Goal: Task Accomplishment & Management: Manage account settings

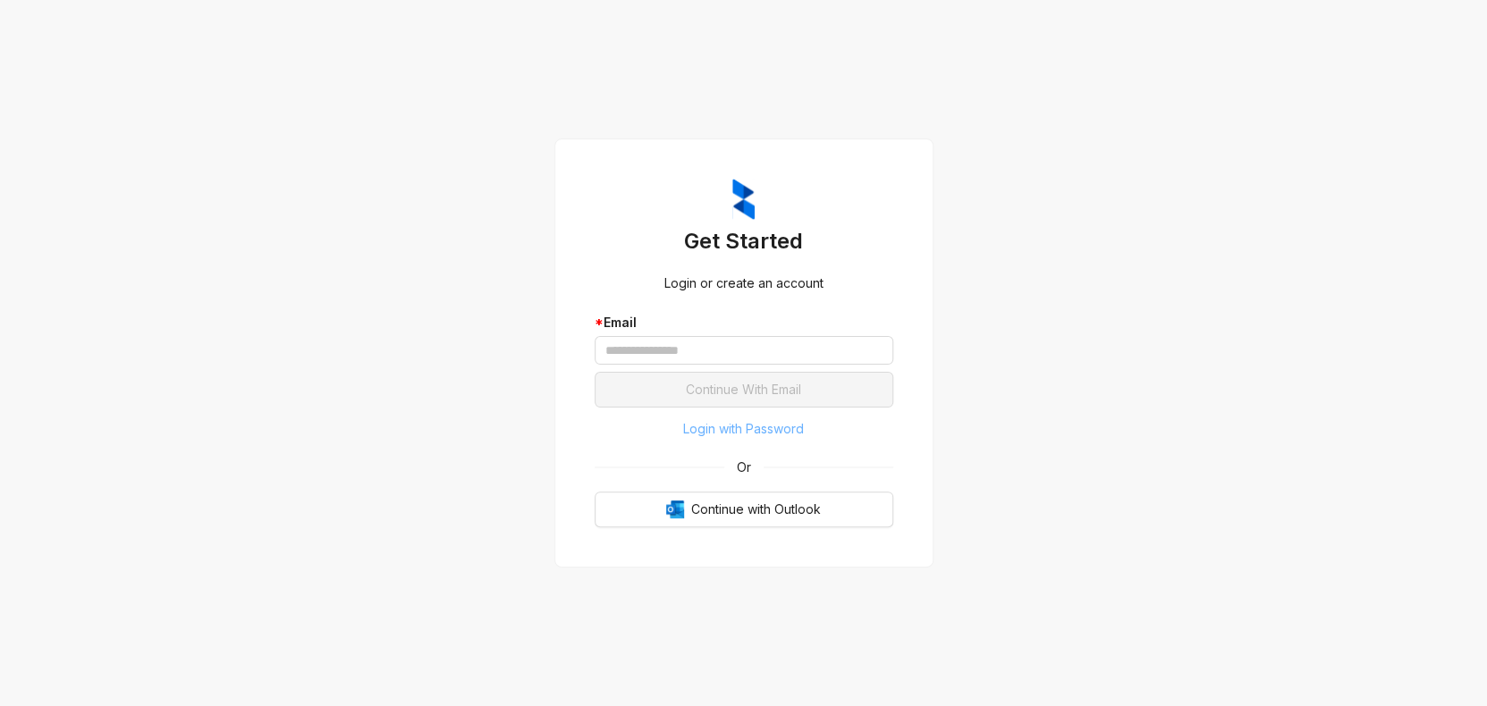
click at [766, 436] on span "Login with Password" at bounding box center [743, 429] width 121 height 20
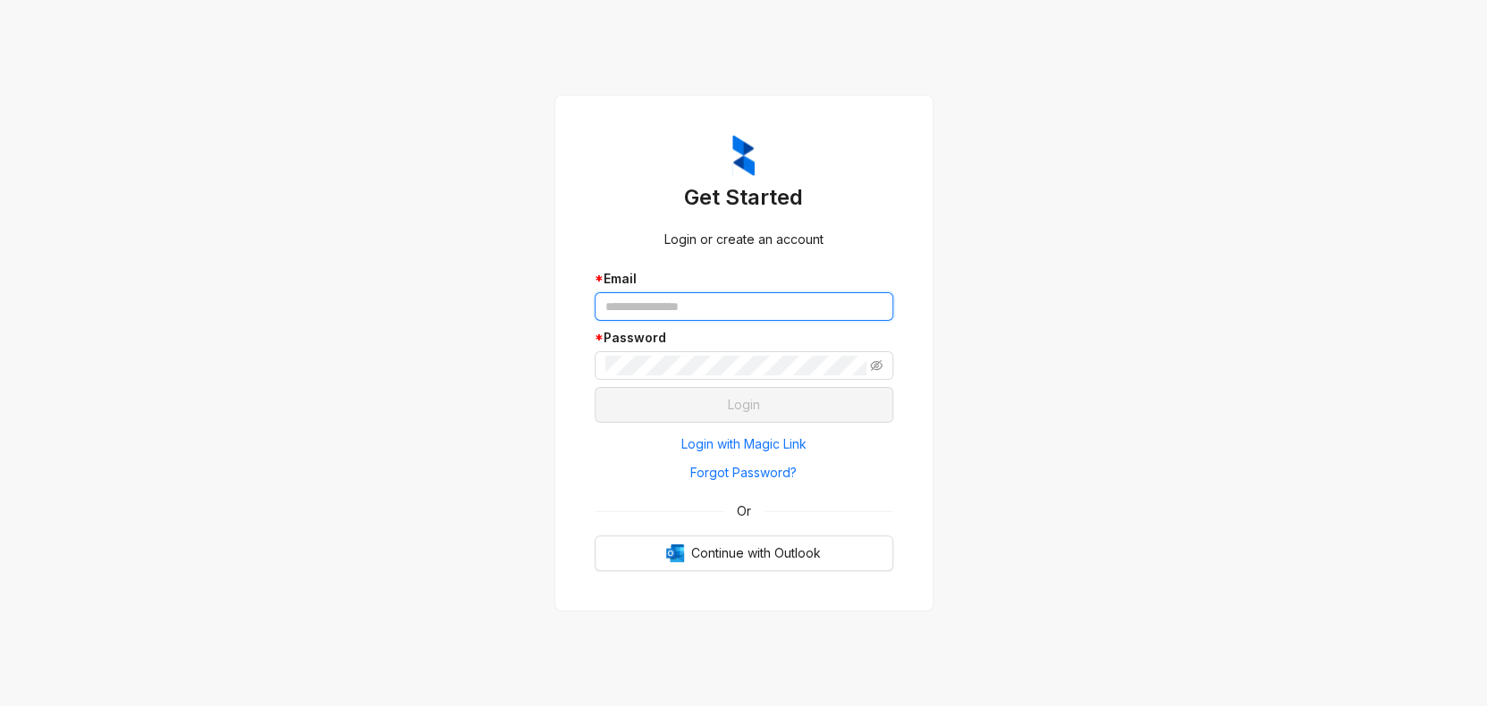
type input "**********"
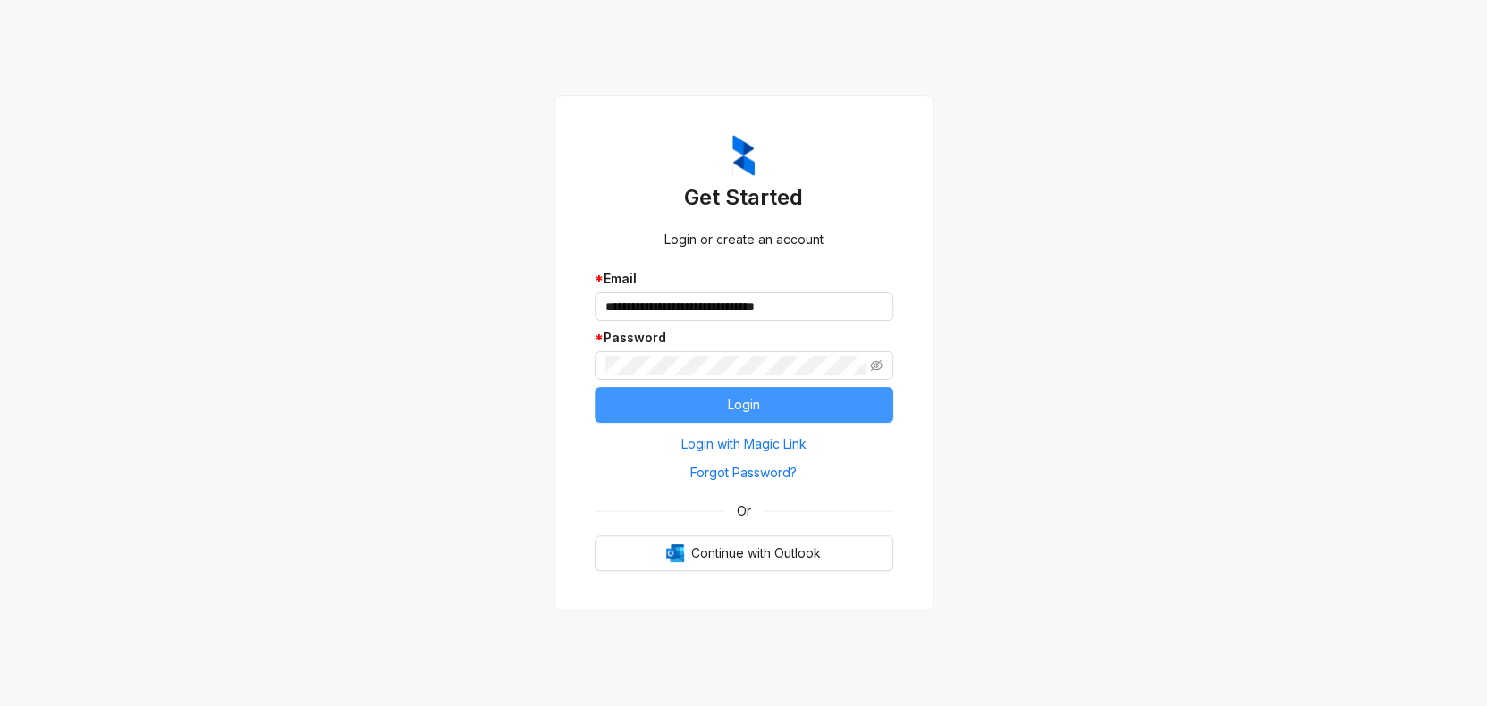
click at [736, 407] on span "Login" at bounding box center [744, 405] width 32 height 20
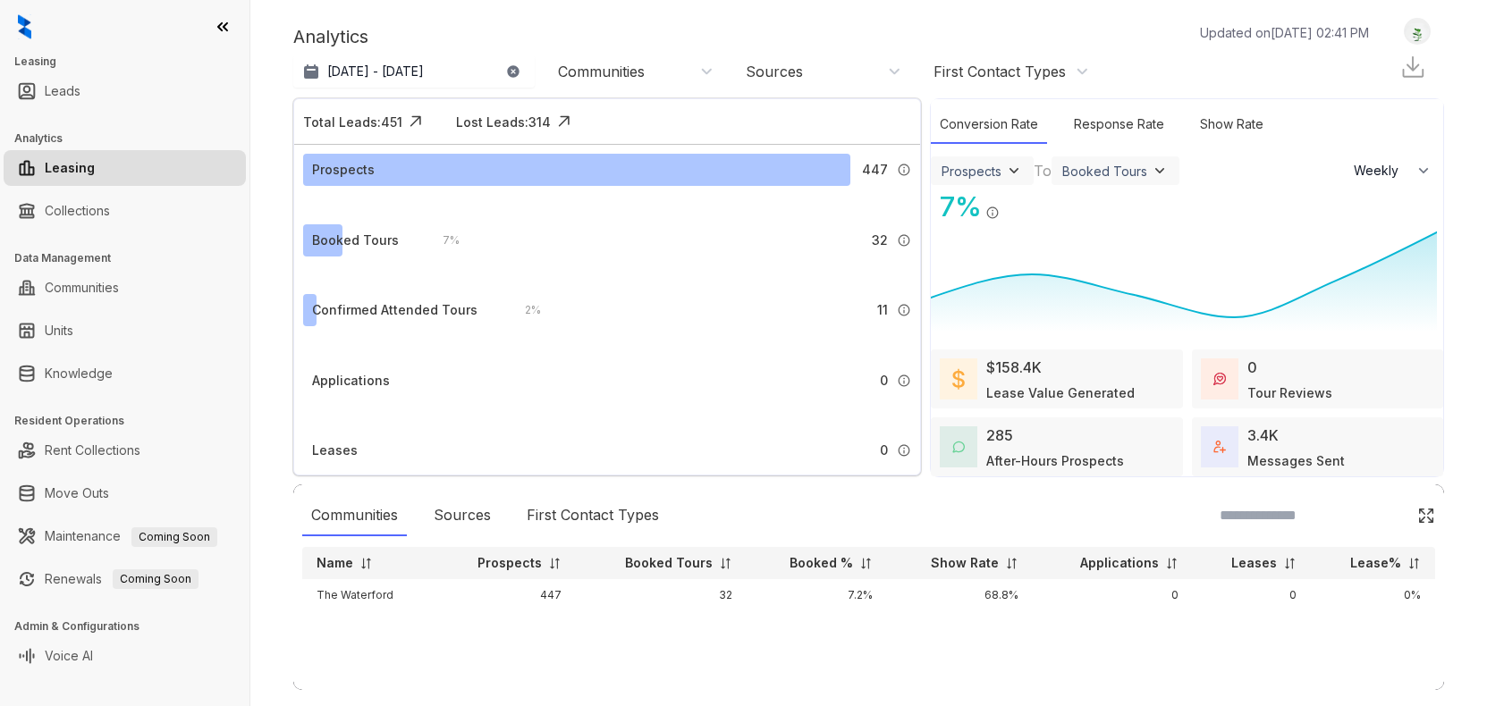
select select "******"
click at [110, 224] on link "Collections" at bounding box center [77, 211] width 65 height 36
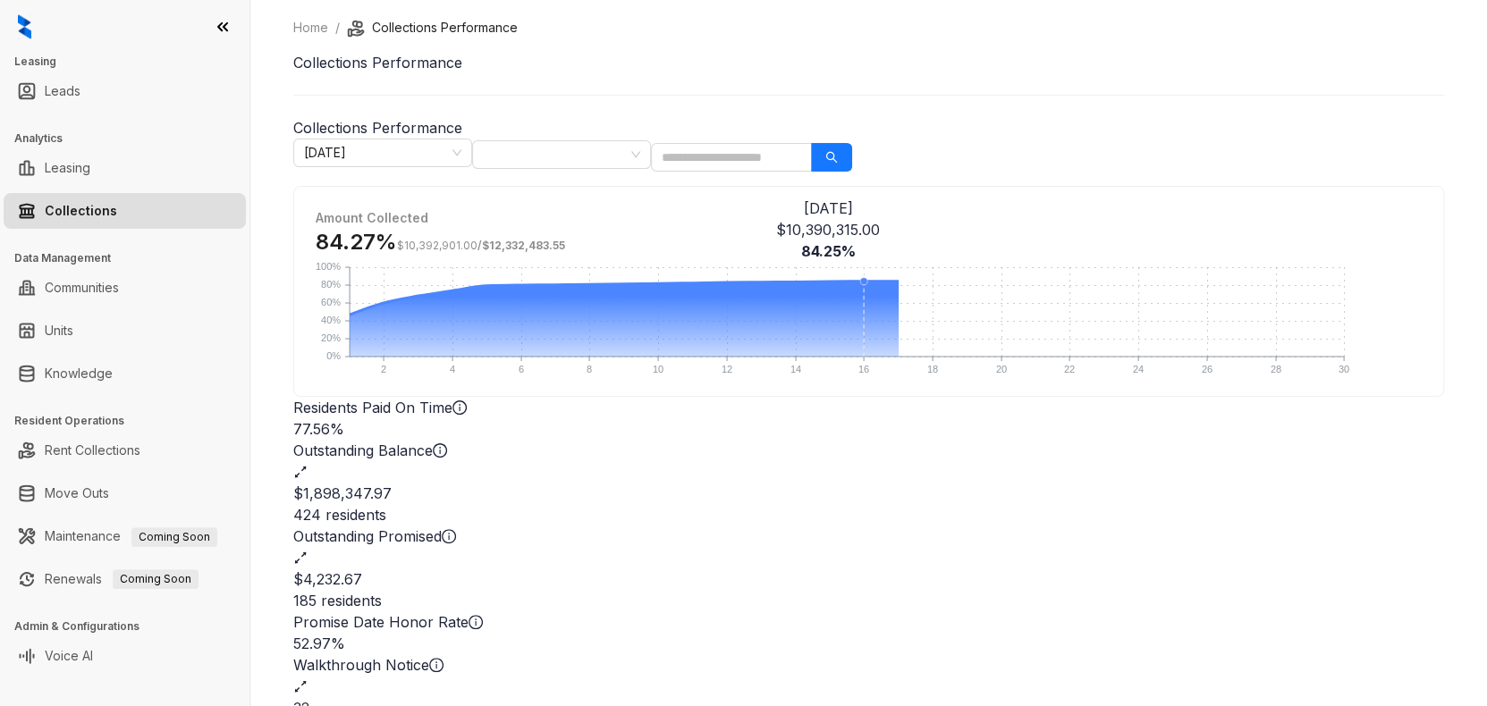
scroll to position [89, 0]
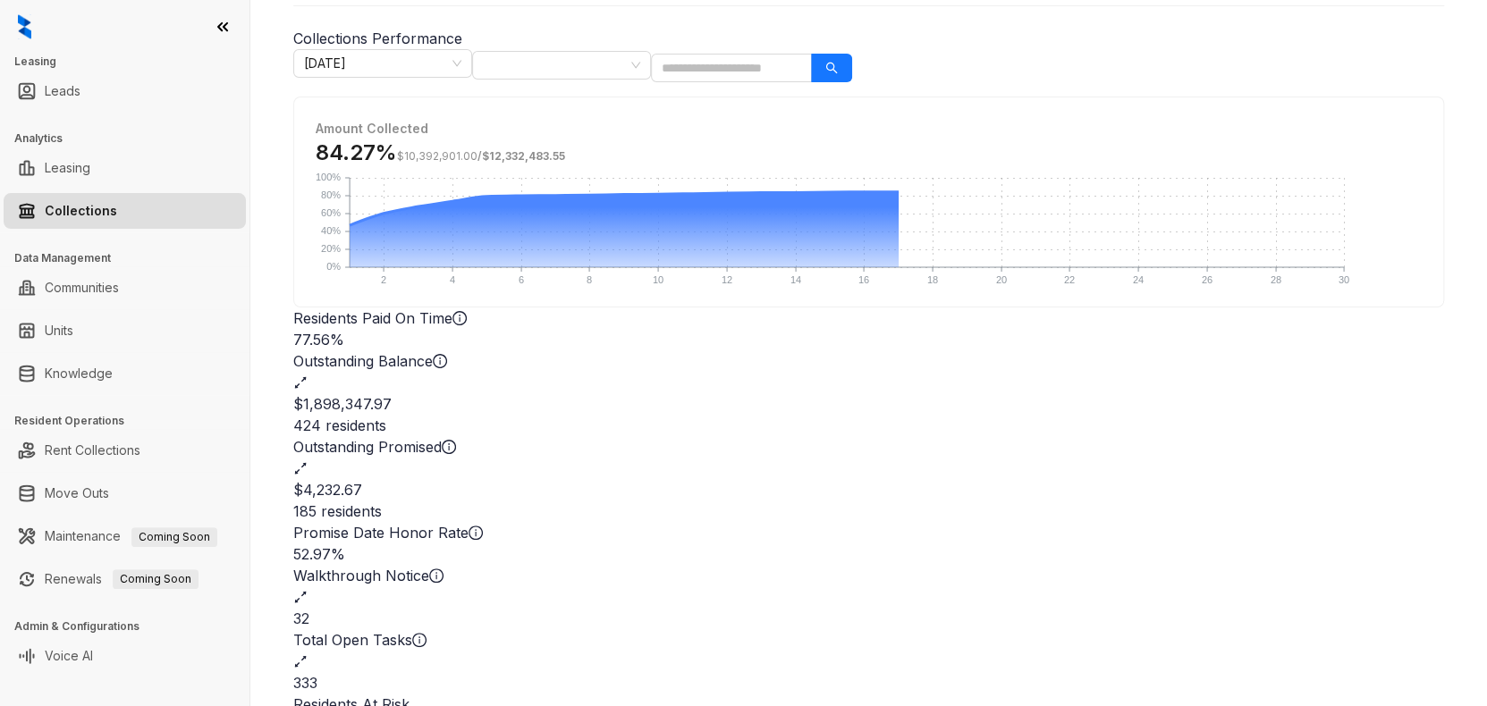
click at [901, 415] on div "424 residents" at bounding box center [868, 425] width 1151 height 21
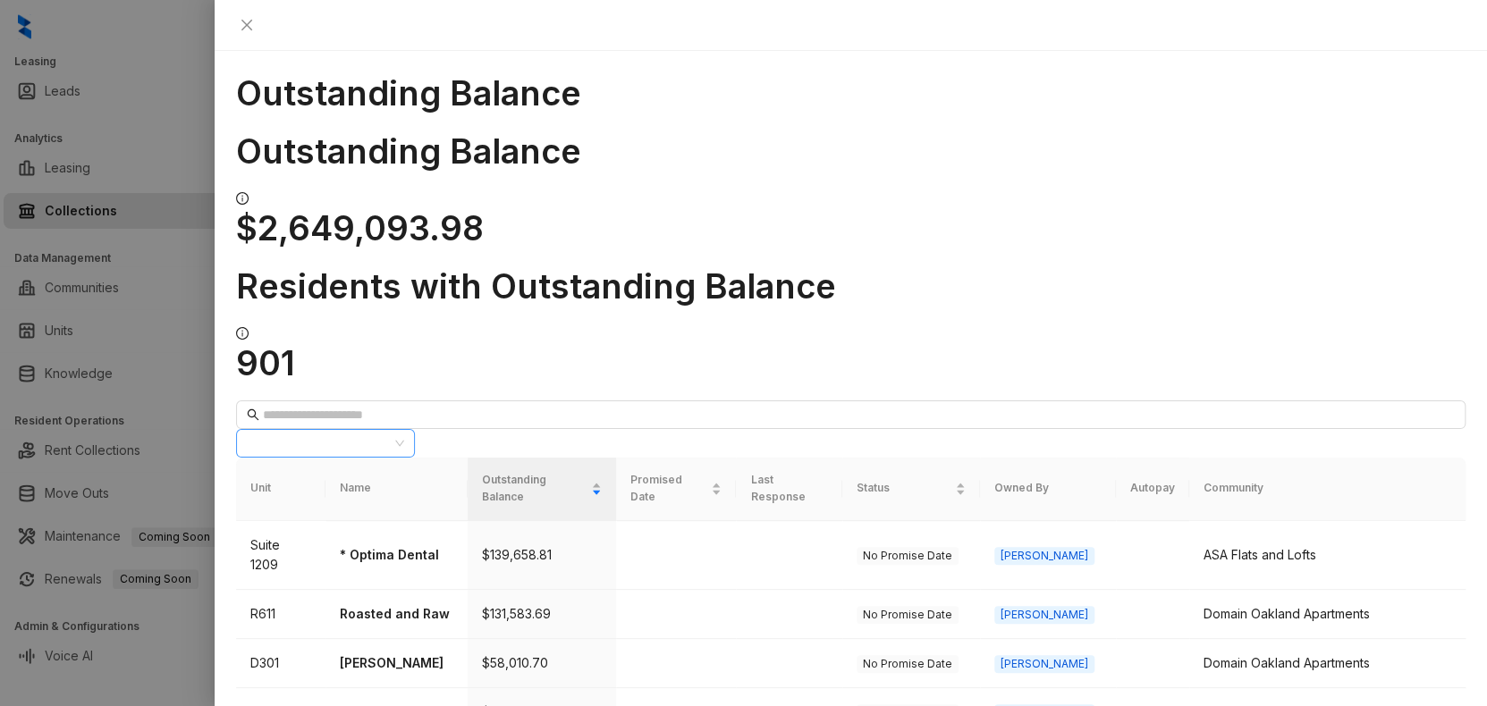
click at [393, 431] on div at bounding box center [316, 443] width 153 height 25
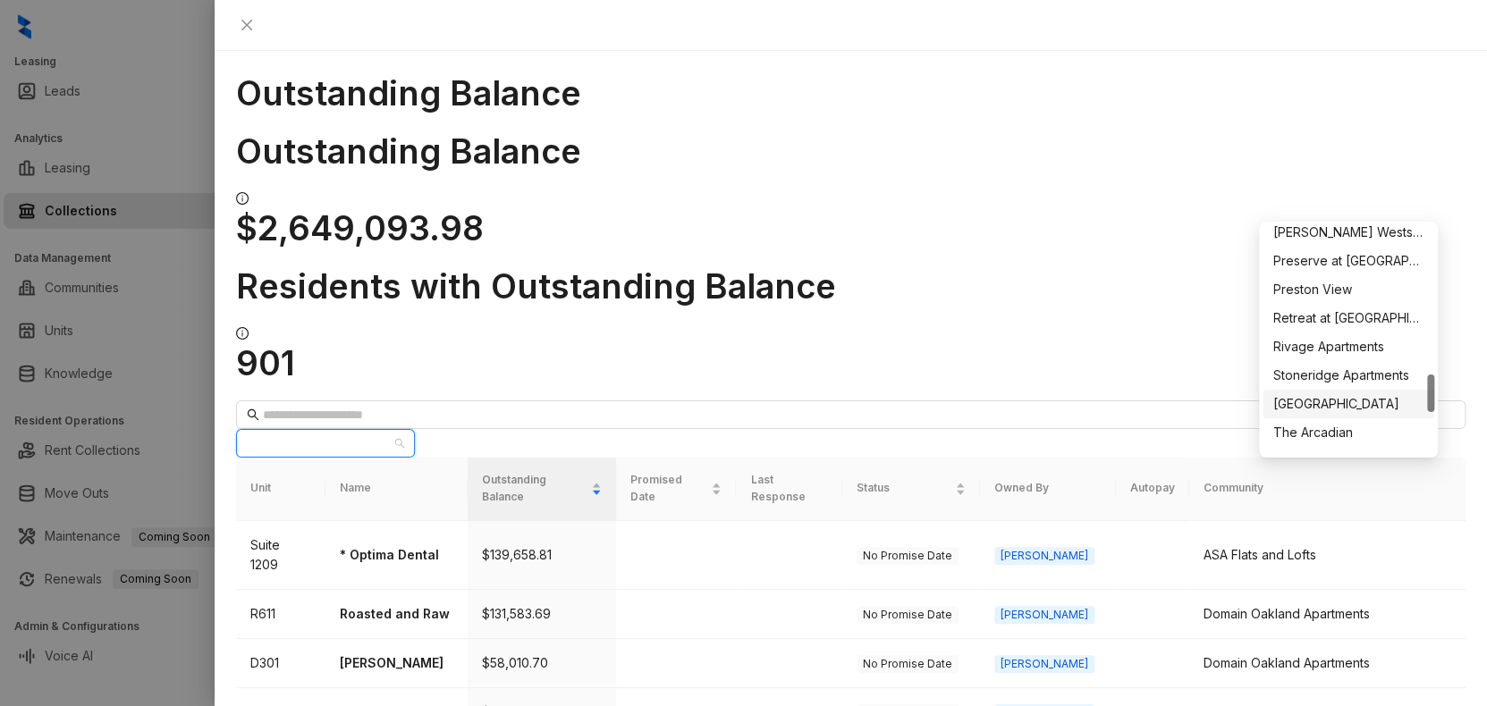
scroll to position [1145, 0]
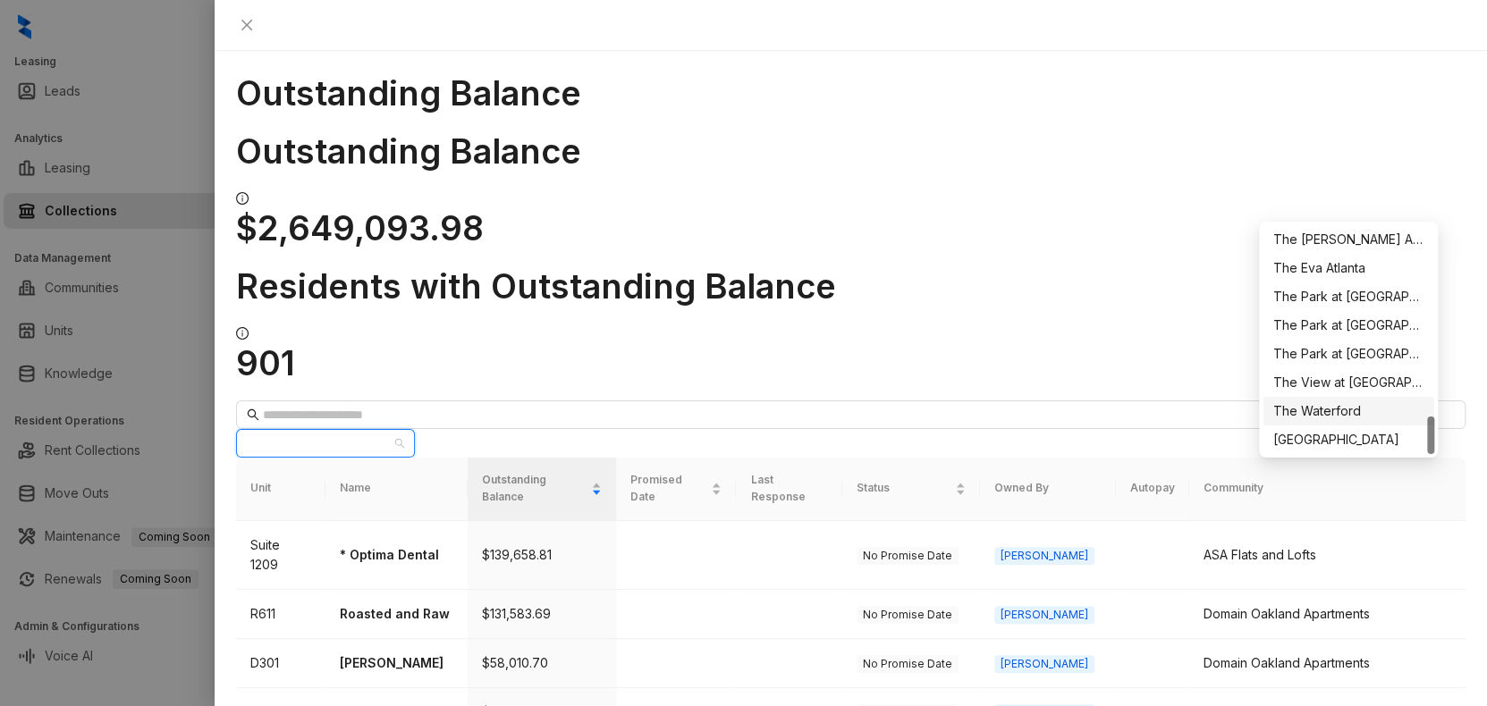
click at [1338, 409] on div "The Waterford" at bounding box center [1348, 412] width 150 height 20
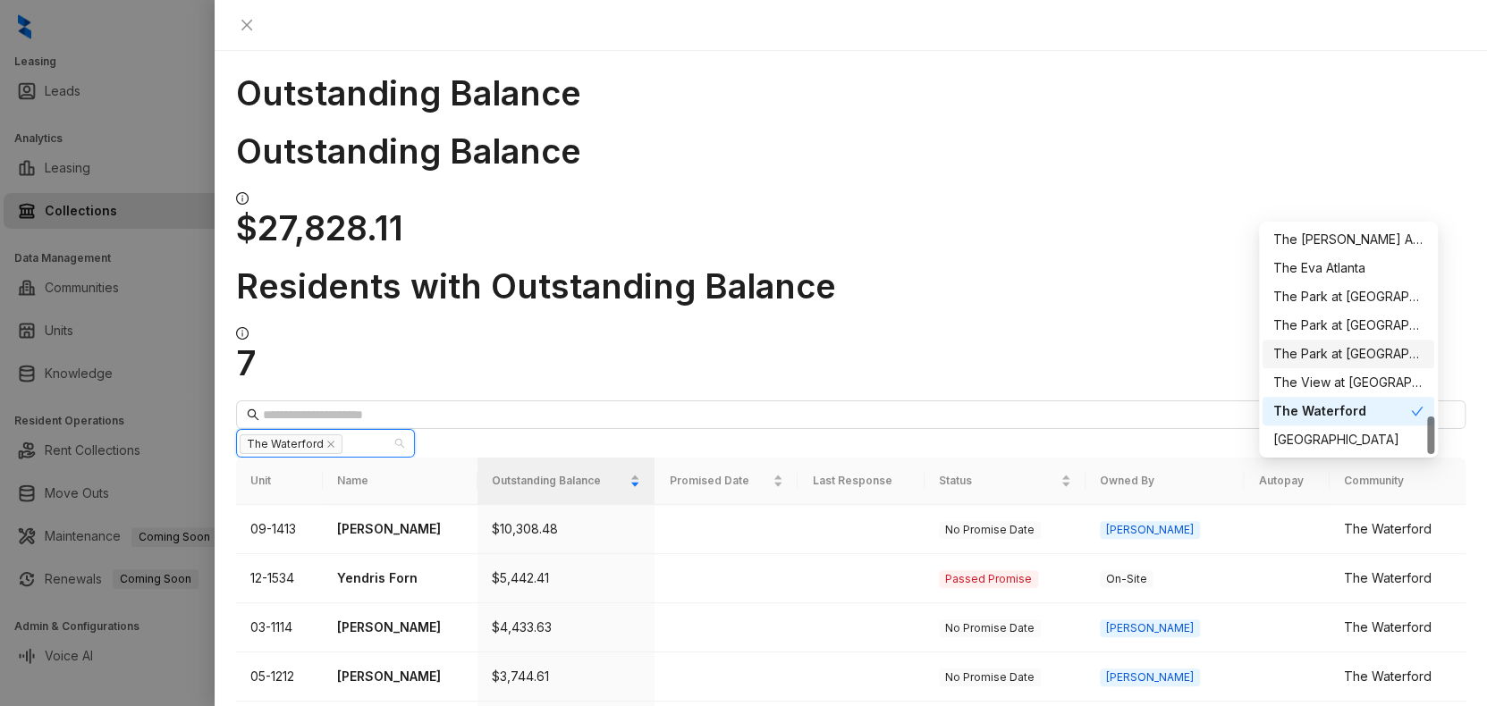
click at [1111, 150] on div "Outstanding Balance $27,828.11 Residents with Outstanding Balance 7" at bounding box center [851, 257] width 1230 height 253
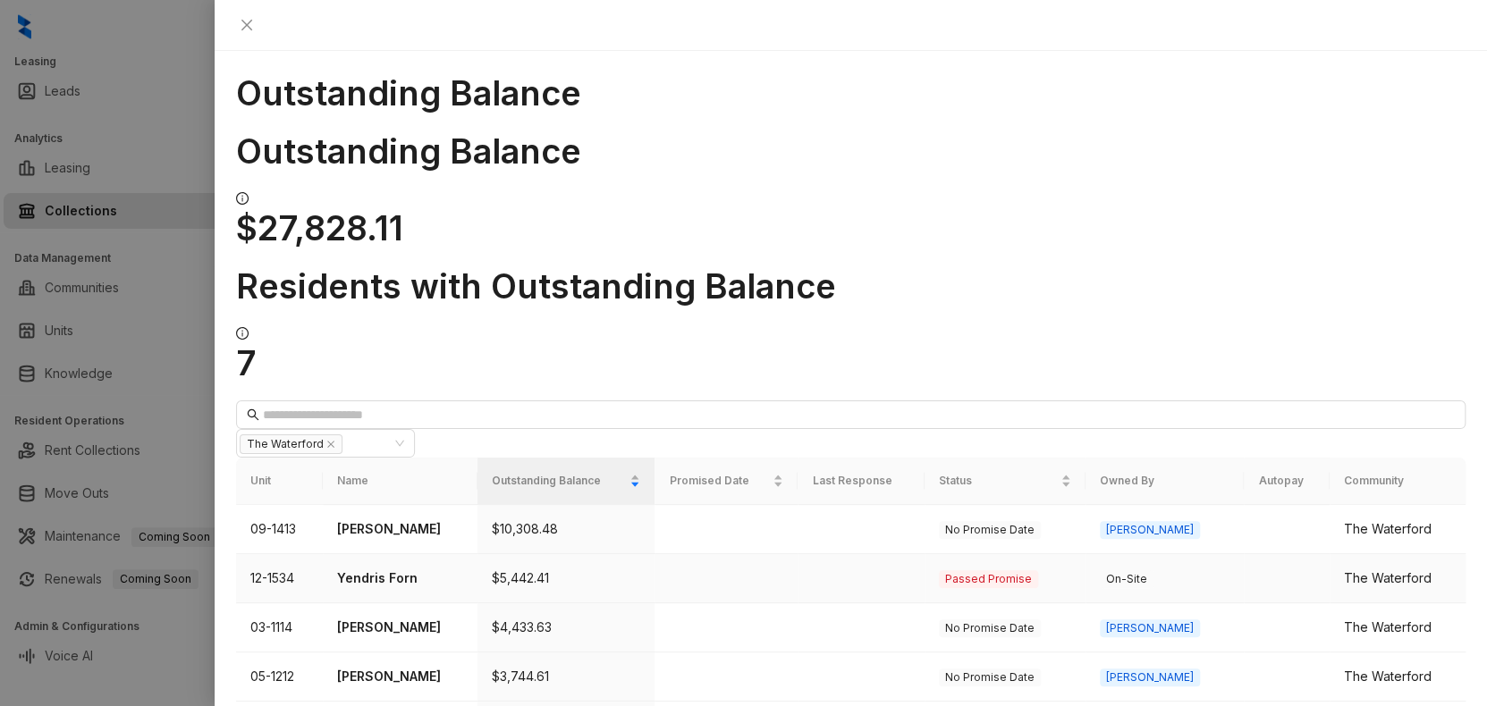
click at [372, 569] on p "Yendris Forn" at bounding box center [400, 579] width 126 height 20
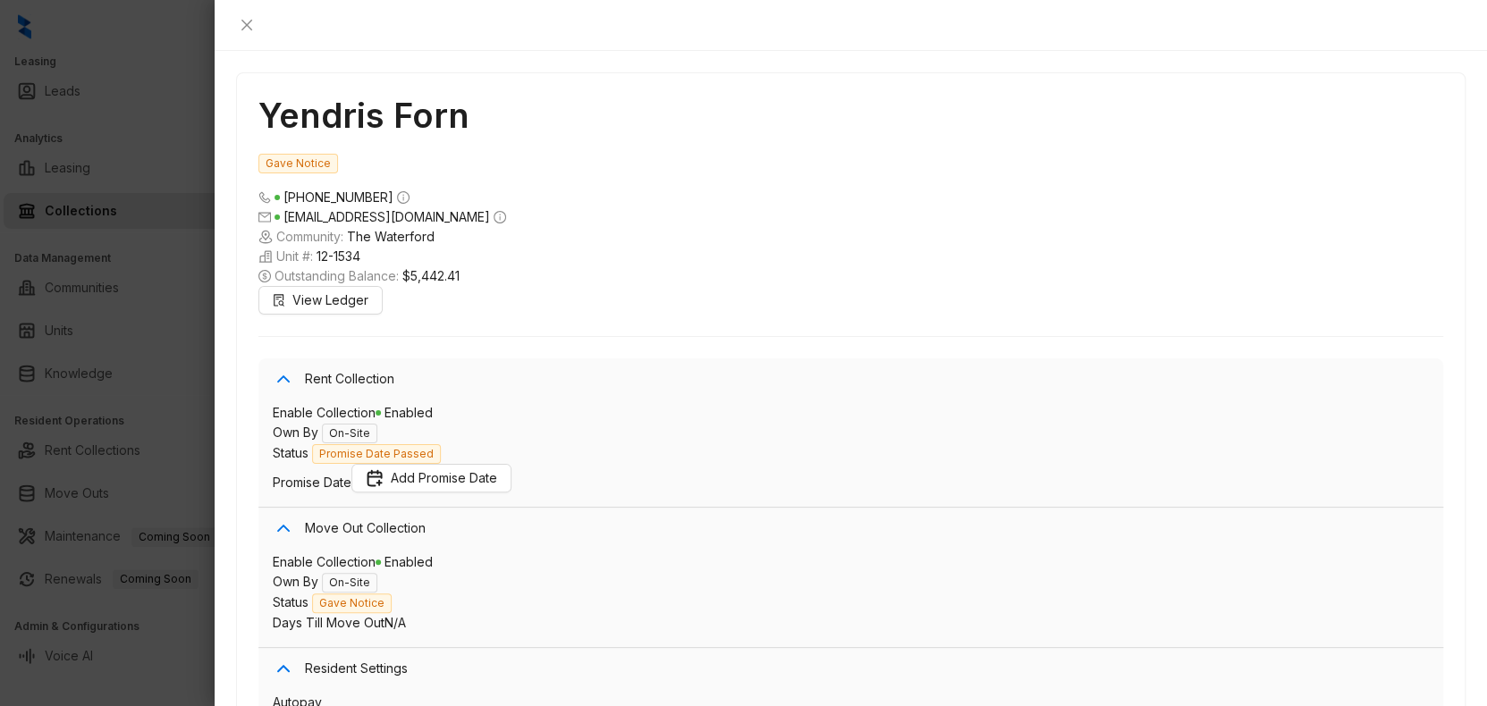
scroll to position [2193, 0]
click at [258, 14] on button "Close" at bounding box center [246, 24] width 21 height 21
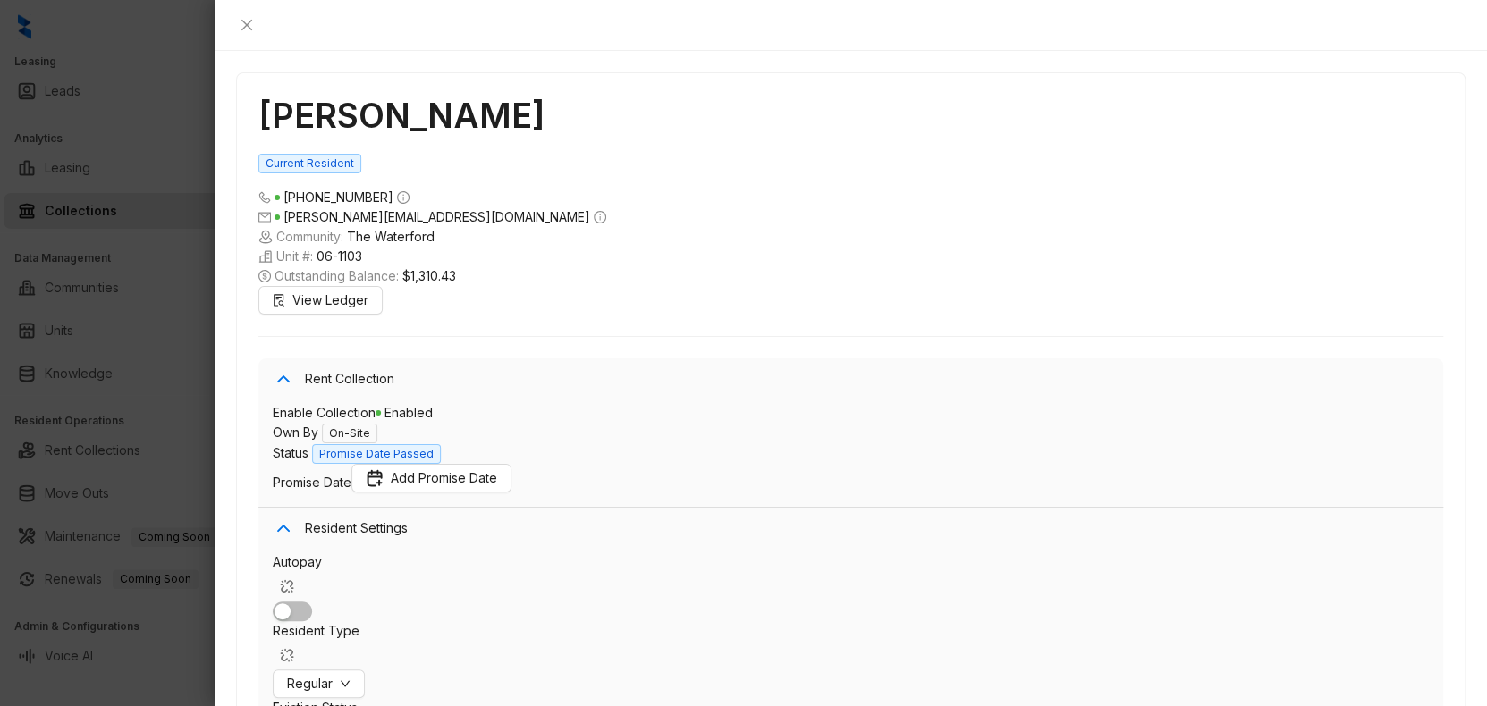
scroll to position [2594, 0]
click at [254, 18] on icon "close" at bounding box center [247, 25] width 14 height 14
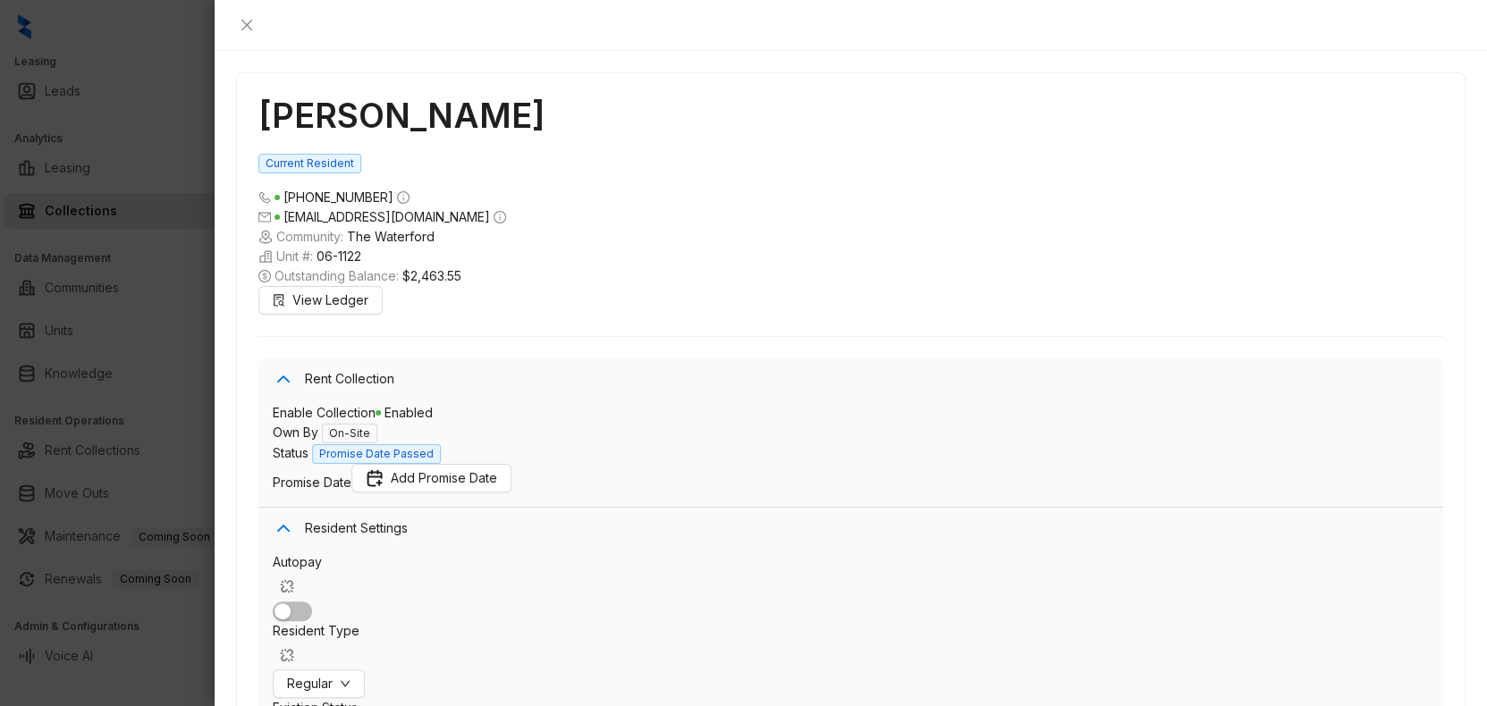
scroll to position [2402, 0]
drag, startPoint x: 583, startPoint y: 413, endPoint x: 935, endPoint y: 478, distance: 358.3
drag, startPoint x: 935, startPoint y: 478, endPoint x: 788, endPoint y: 440, distance: 152.5
copy div "Hi [PERSON_NAME], Our records indicate that your account has a past due balance…"
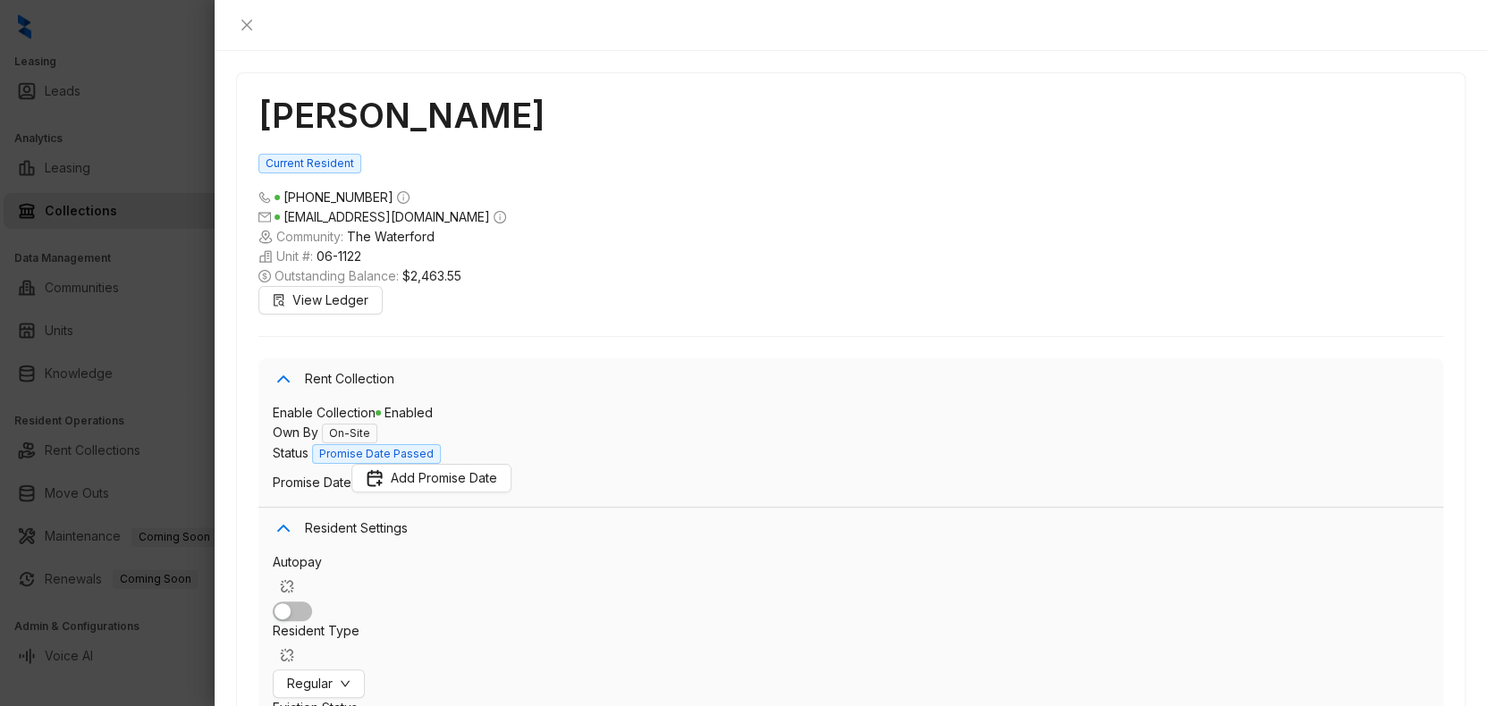
drag, startPoint x: 274, startPoint y: 148, endPoint x: 468, endPoint y: 152, distance: 194.1
click at [468, 209] on span "[EMAIL_ADDRESS][DOMAIN_NAME]" at bounding box center [382, 216] width 248 height 15
drag, startPoint x: 468, startPoint y: 152, endPoint x: 453, endPoint y: 151, distance: 14.3
copy span "[EMAIL_ADDRESS][DOMAIN_NAME]"
click at [254, 20] on icon "close" at bounding box center [247, 25] width 14 height 14
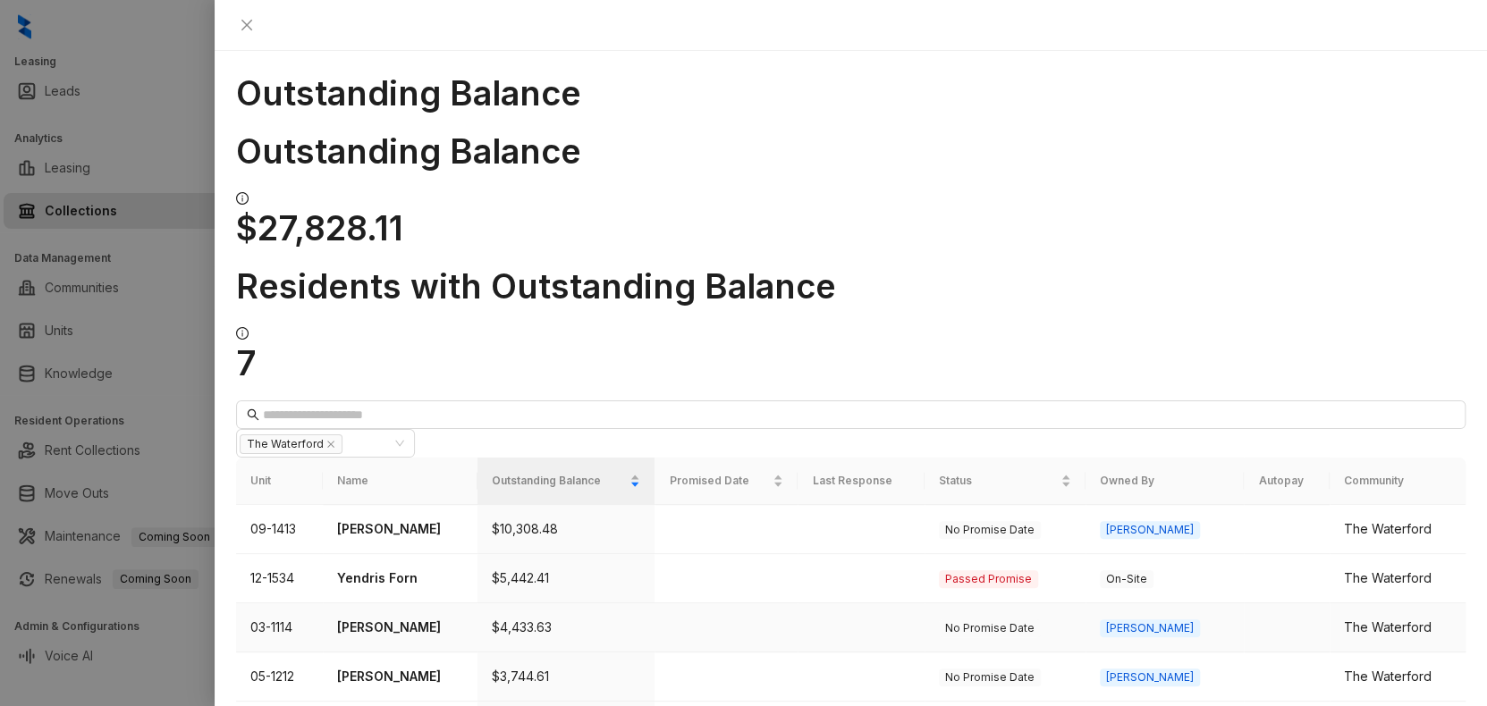
click at [406, 618] on p "[PERSON_NAME]" at bounding box center [400, 628] width 126 height 20
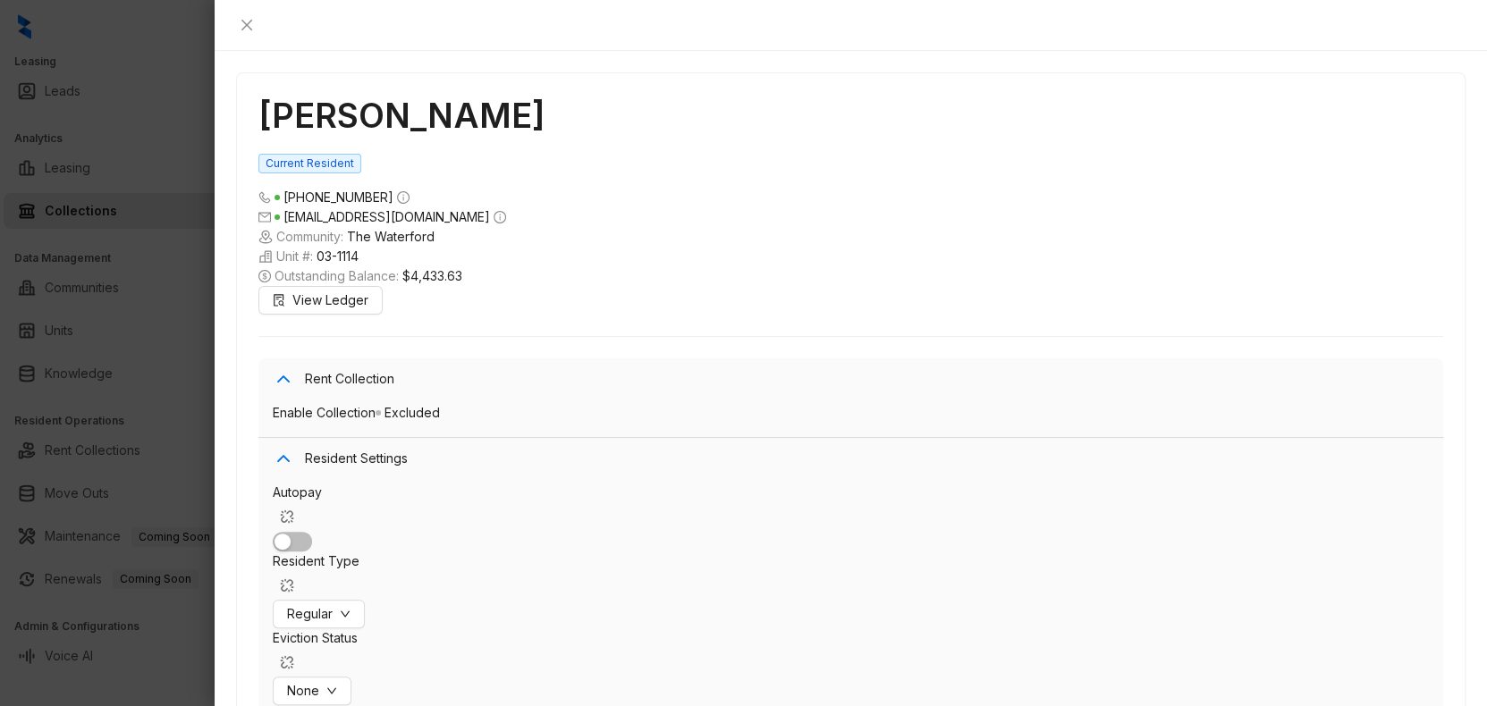
scroll to position [644, 0]
click at [148, 129] on div at bounding box center [743, 353] width 1487 height 706
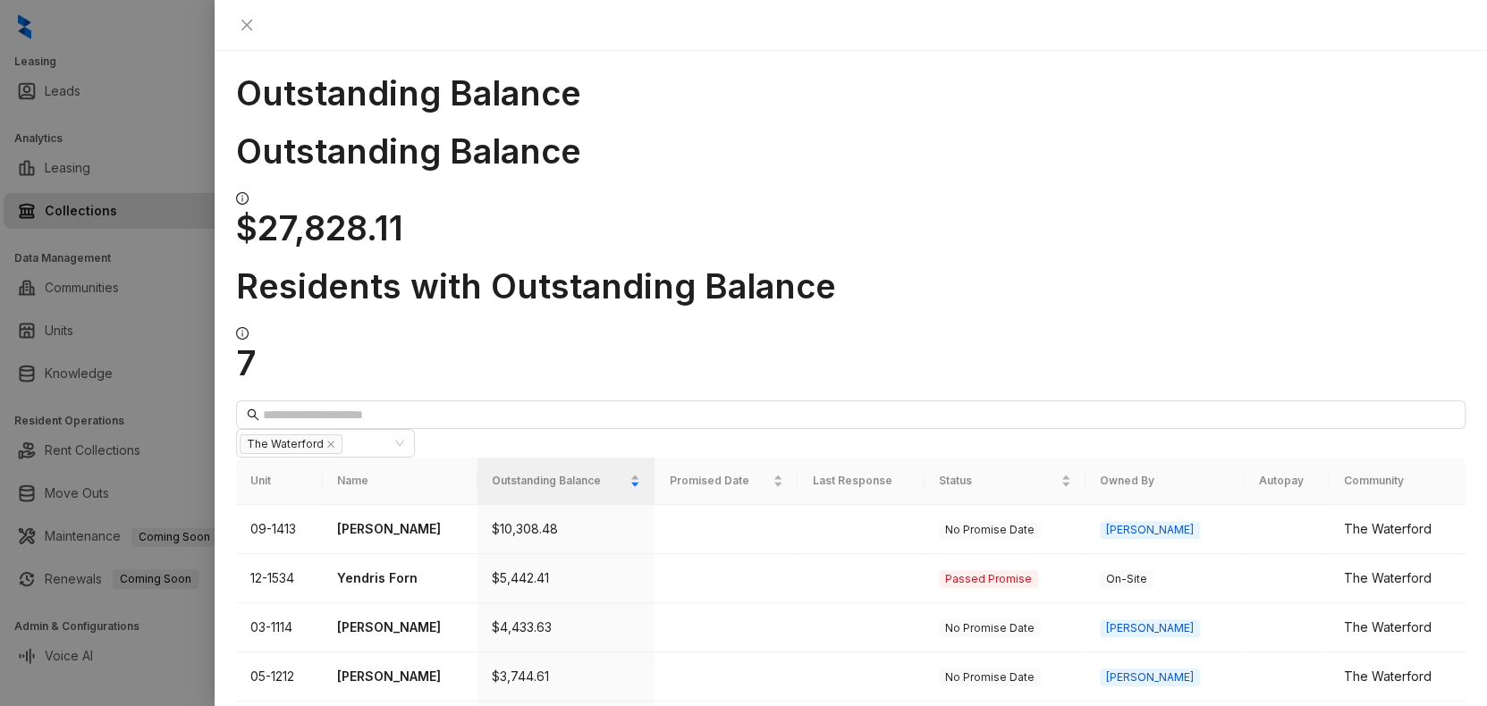
click at [1458, 51] on div "Outstanding Balance Outstanding Balance $27,828.11 Residents with Outstanding B…" at bounding box center [851, 379] width 1273 height 656
click at [252, 25] on icon "close" at bounding box center [246, 25] width 11 height 11
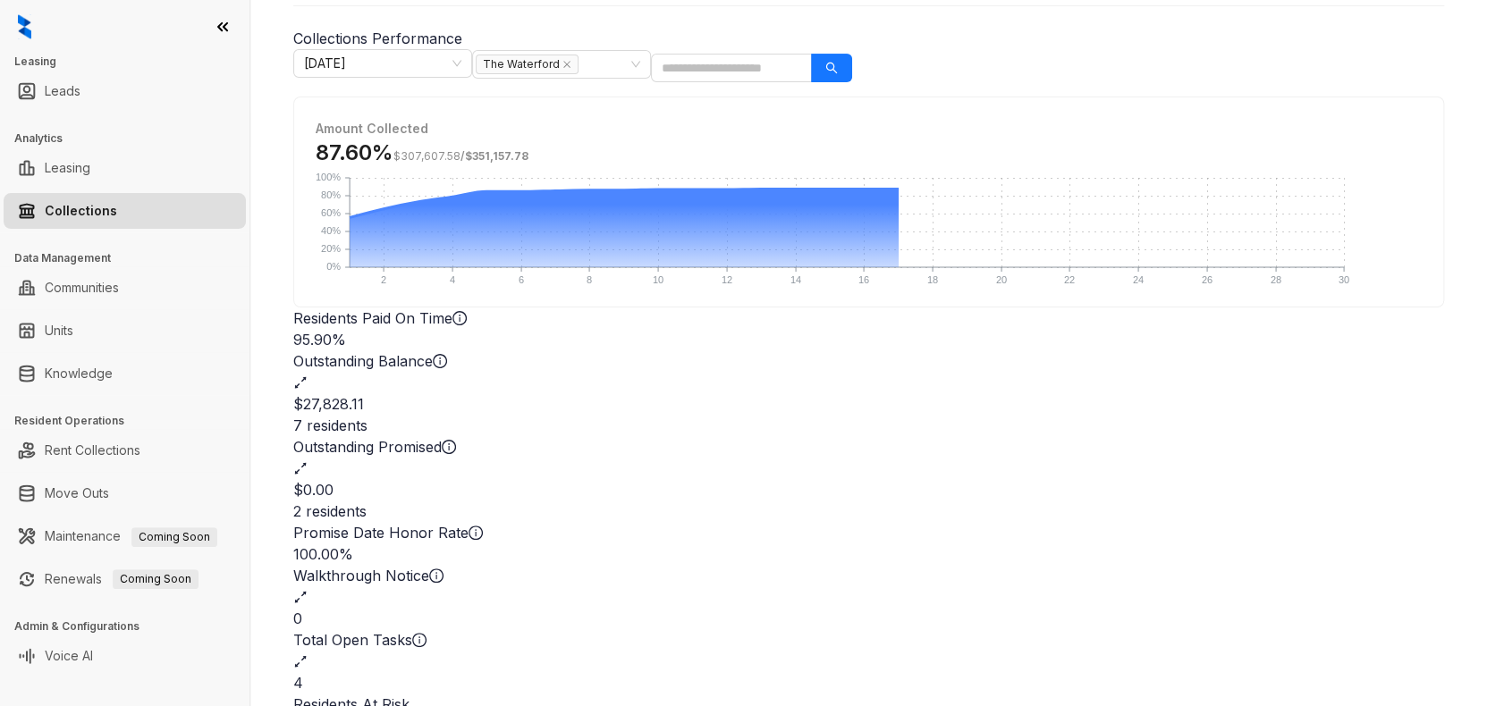
click at [716, 393] on h2 "$27,828.11" at bounding box center [868, 403] width 1151 height 21
